Goal: Contribute content

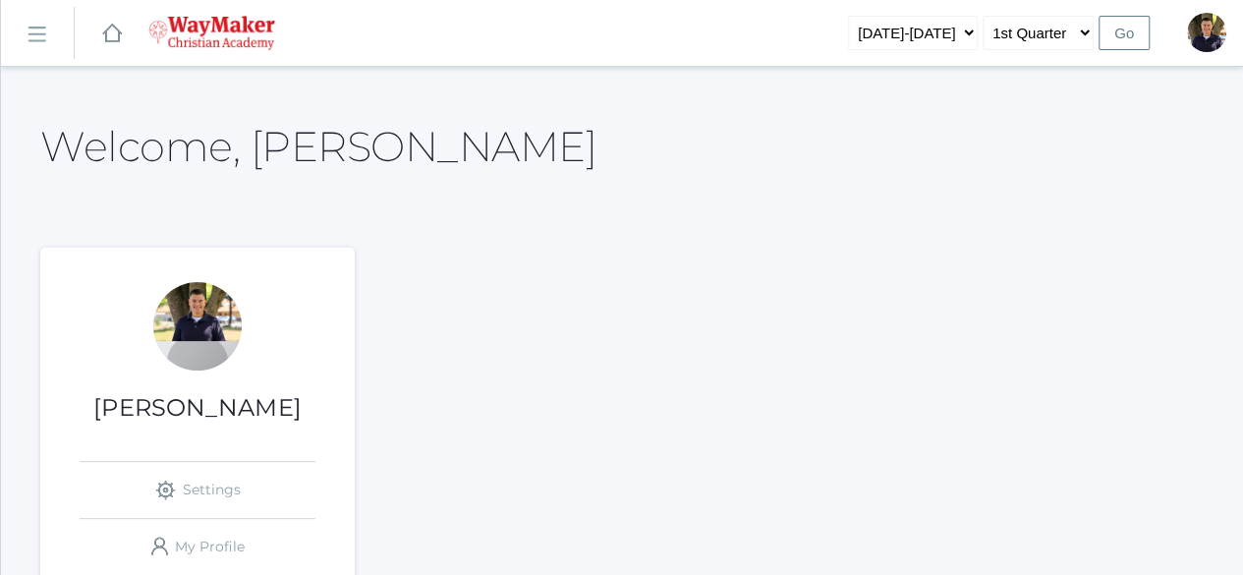
click at [35, 29] on rect at bounding box center [36, 34] width 31 height 31
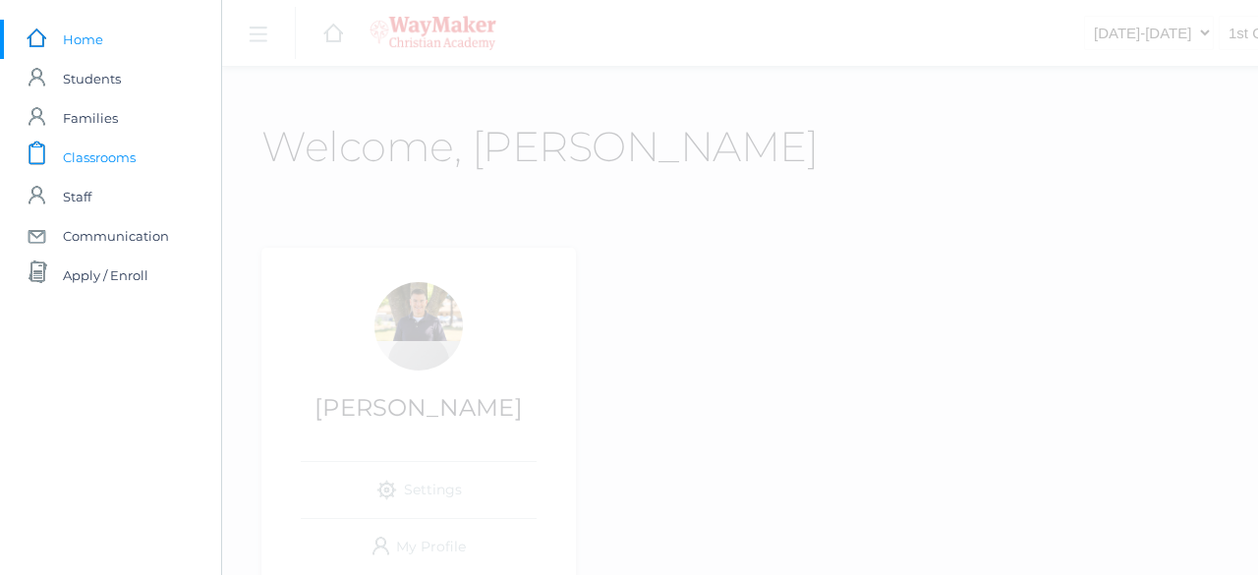
click at [84, 162] on span "Classrooms" at bounding box center [99, 157] width 73 height 39
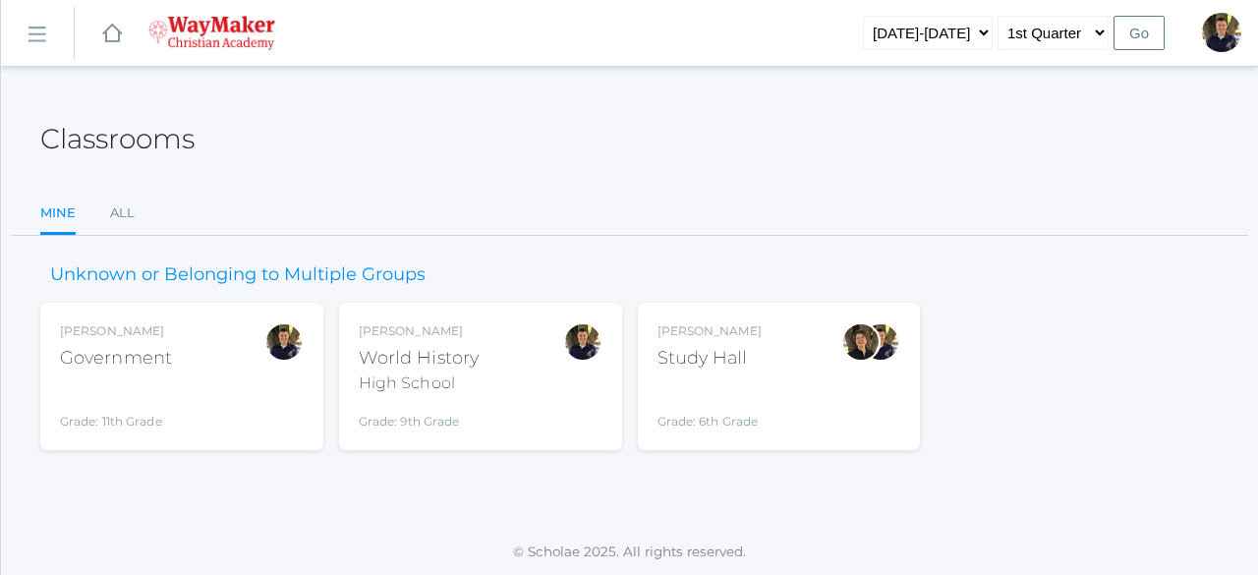
click at [395, 379] on div "High School" at bounding box center [419, 383] width 120 height 24
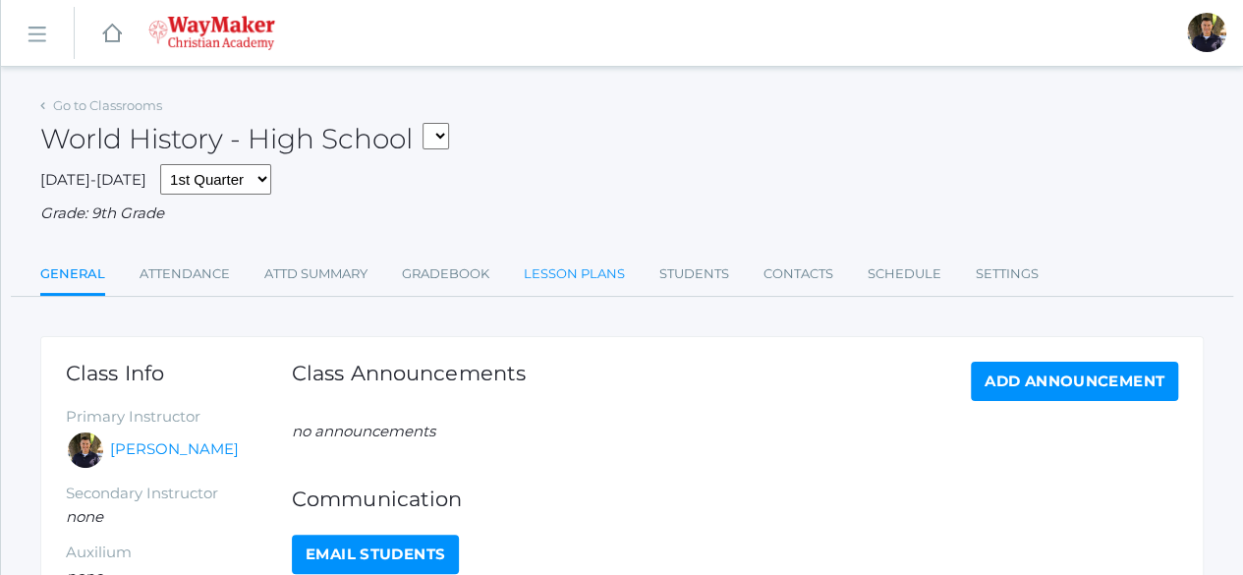
click at [611, 277] on link "Lesson Plans" at bounding box center [574, 273] width 101 height 39
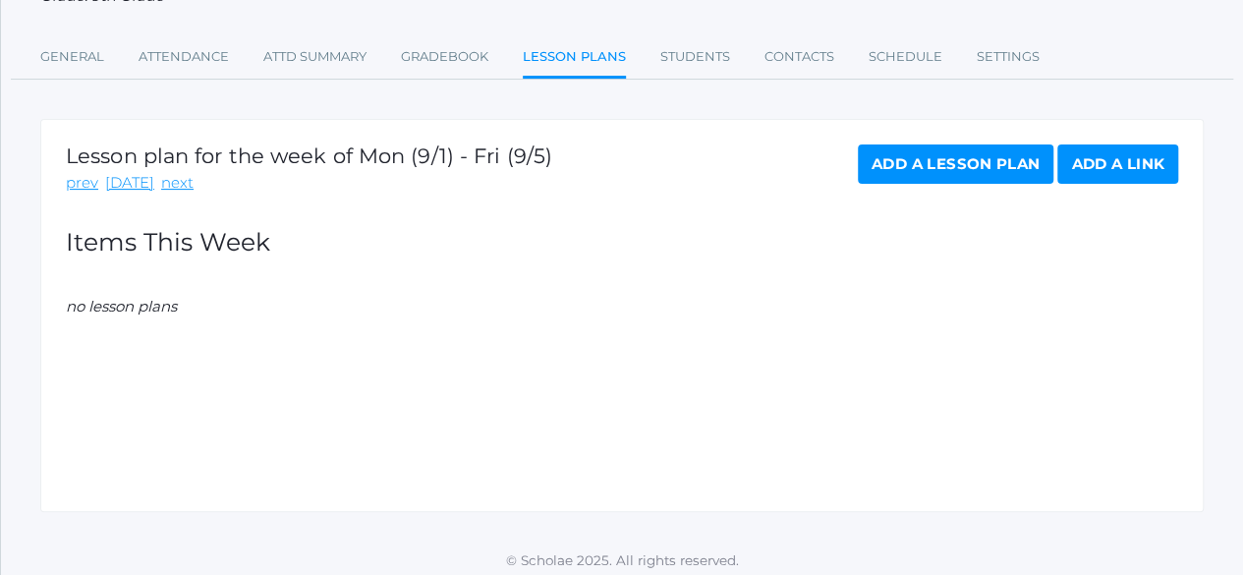
scroll to position [226, 0]
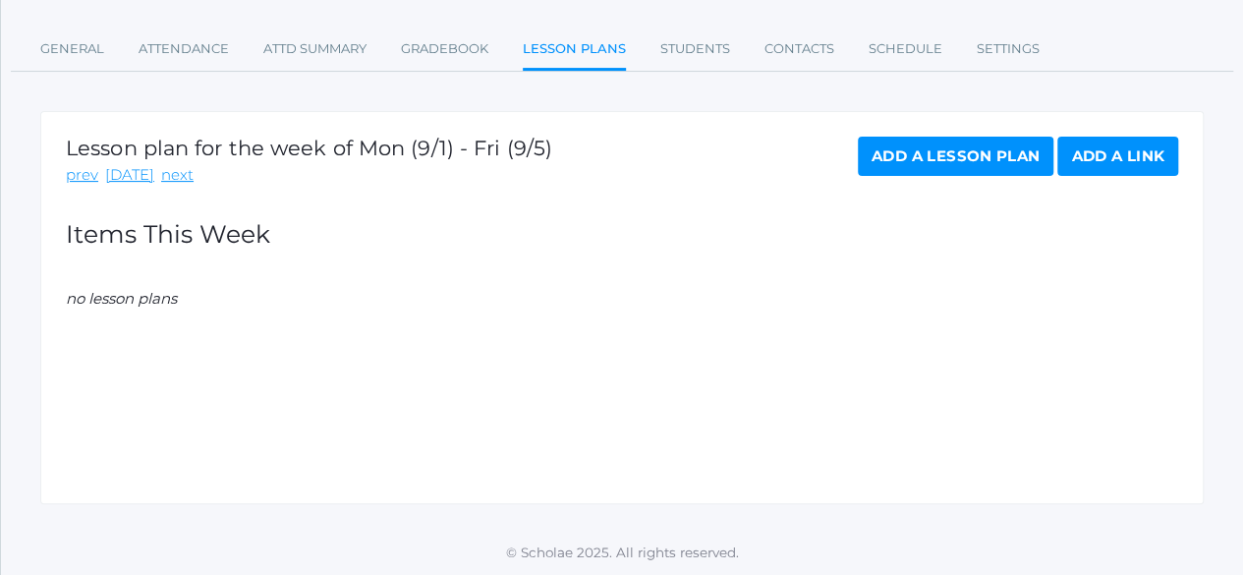
click at [943, 156] on link "Add a Lesson Plan" at bounding box center [956, 156] width 196 height 39
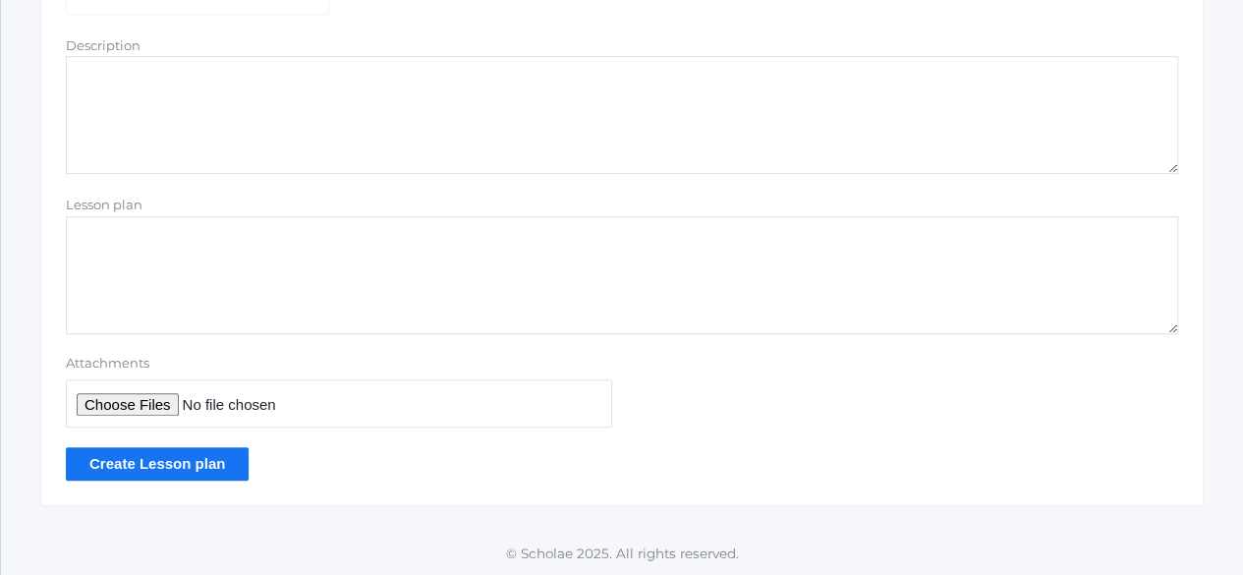
scroll to position [141, 0]
